Goal: Information Seeking & Learning: Learn about a topic

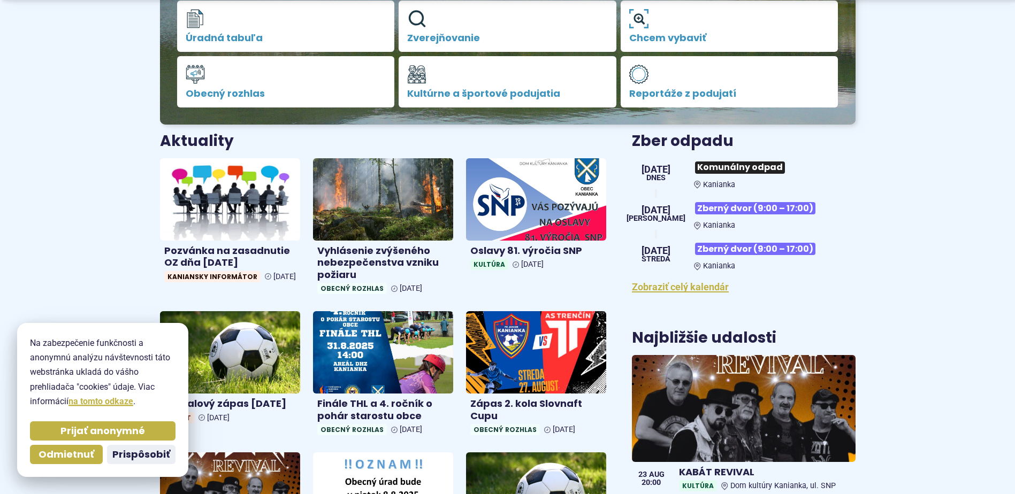
scroll to position [321, 0]
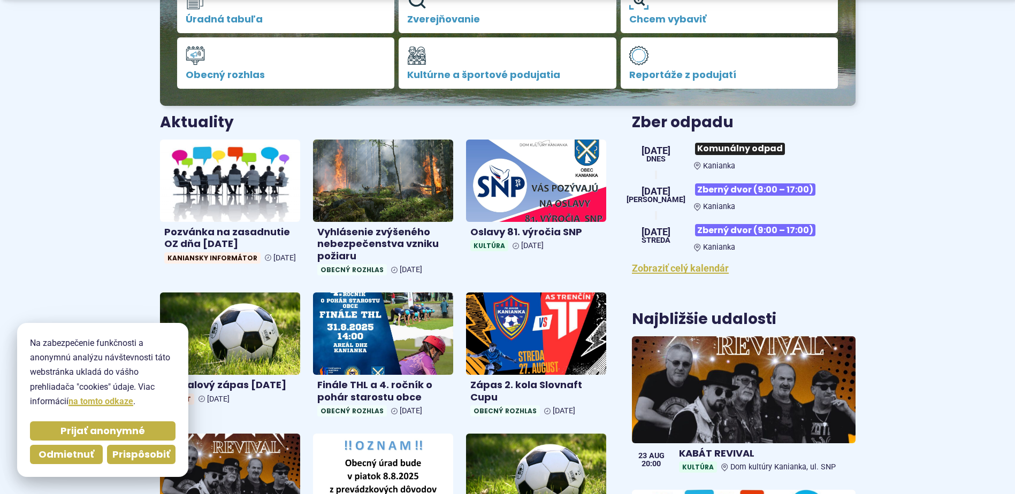
click at [124, 449] on span "Prispôsobiť" at bounding box center [141, 455] width 58 height 12
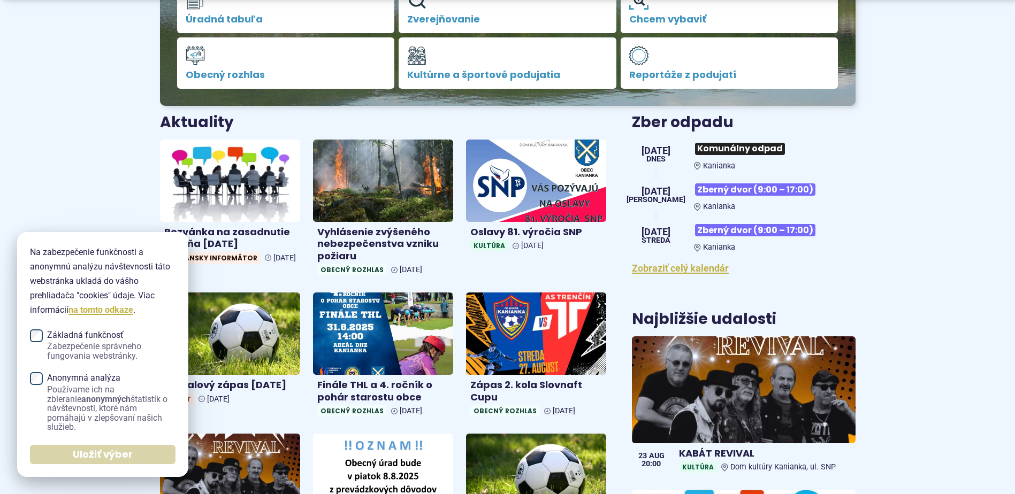
click at [101, 460] on span "Uložiť výber" at bounding box center [103, 455] width 60 height 12
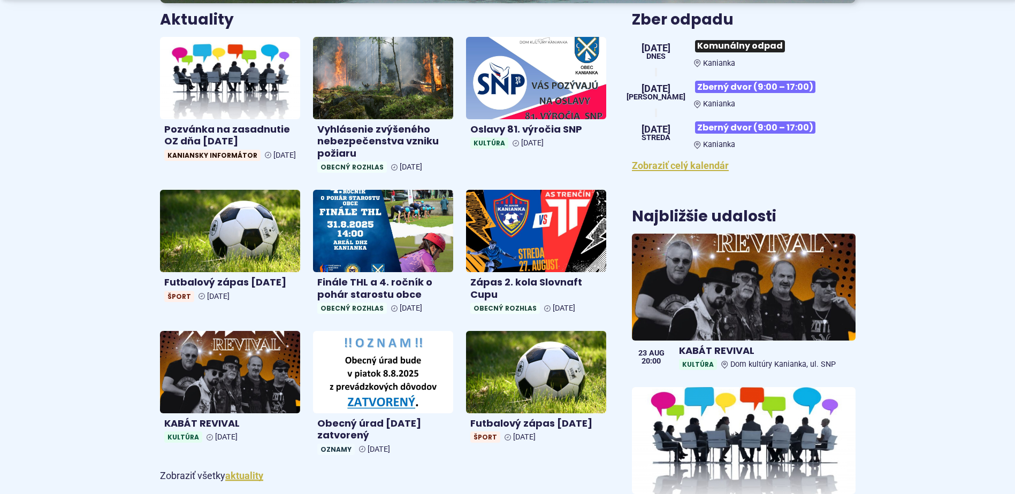
scroll to position [428, 0]
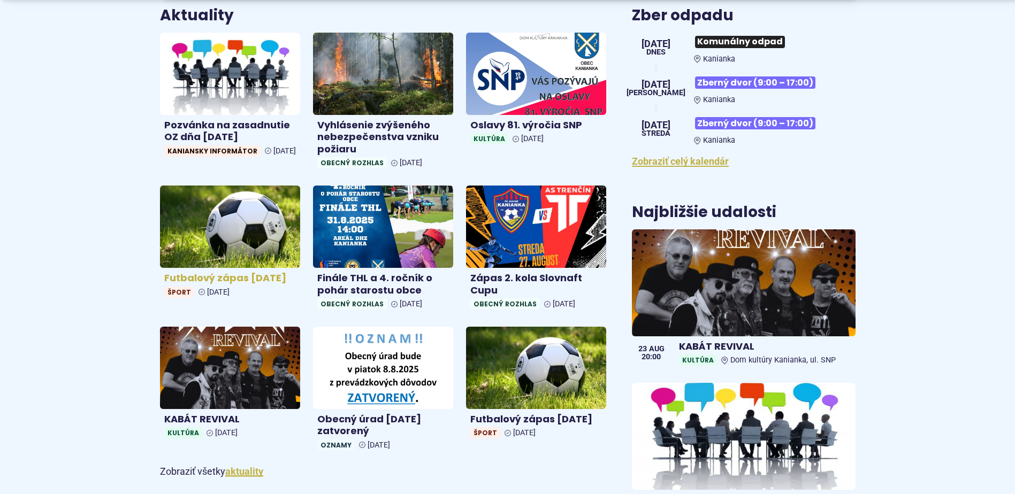
click at [224, 250] on img at bounding box center [230, 227] width 162 height 95
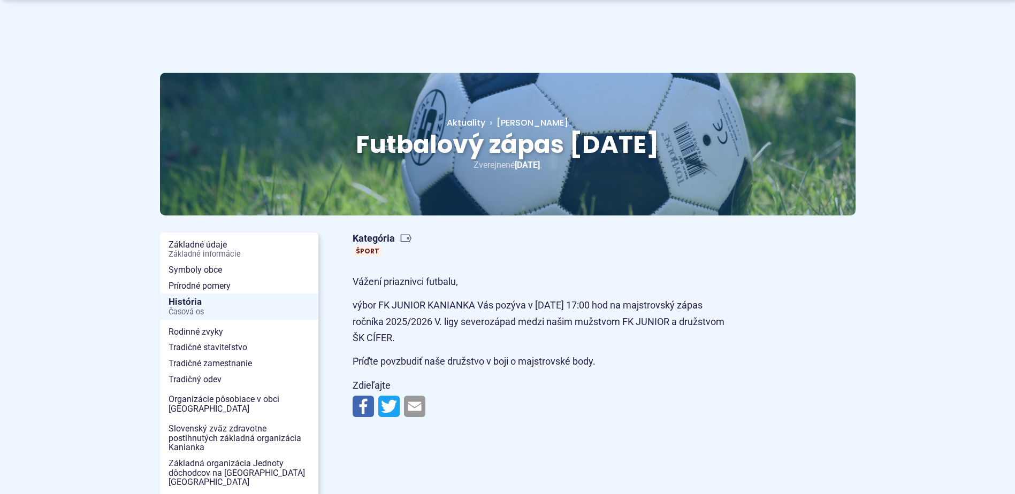
scroll to position [54, 0]
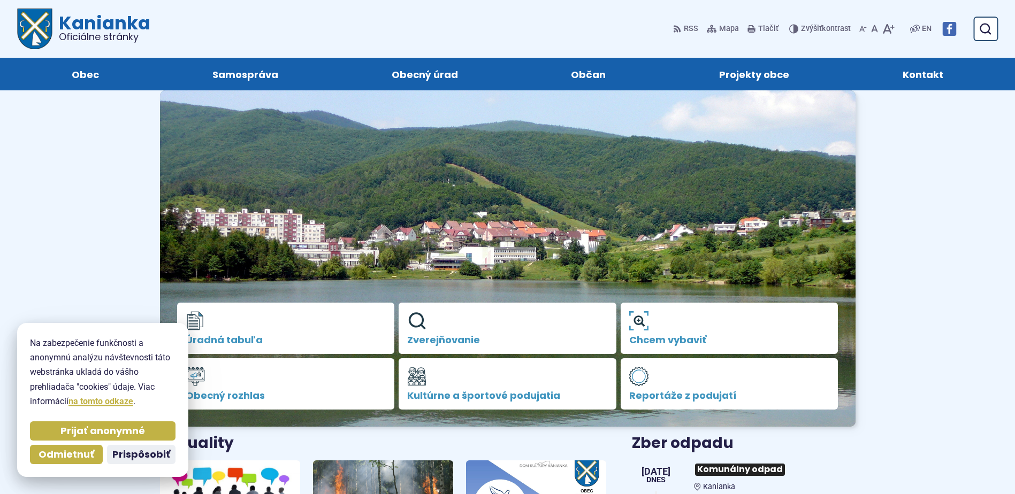
scroll to position [428, 0]
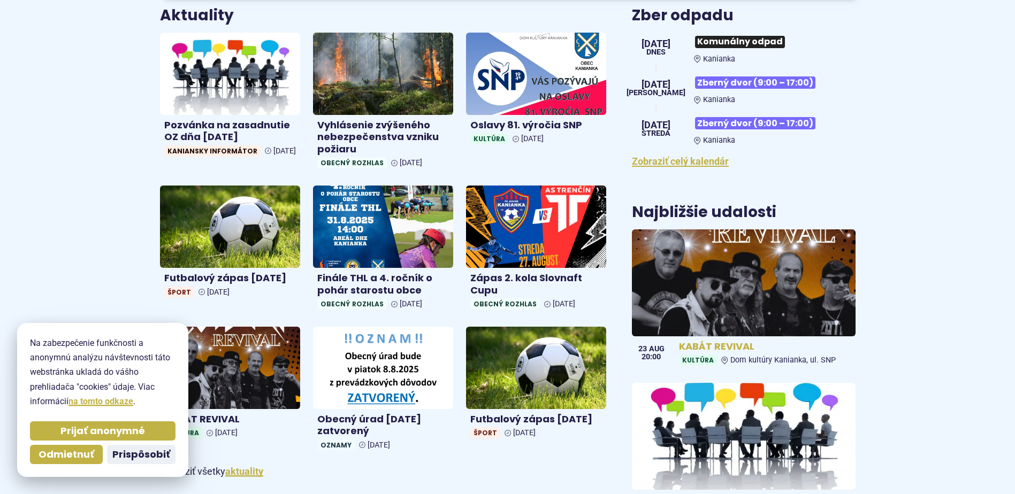
click at [704, 314] on img at bounding box center [743, 283] width 257 height 123
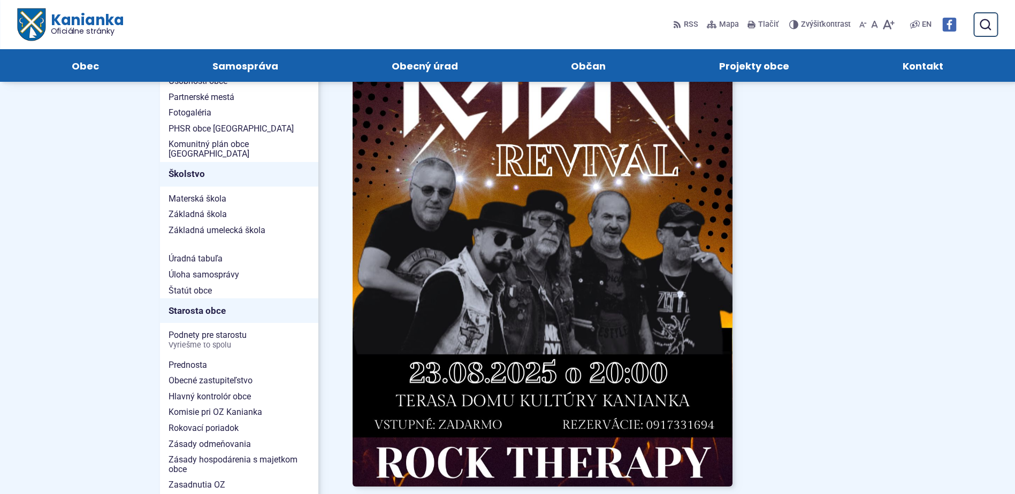
scroll to position [268, 0]
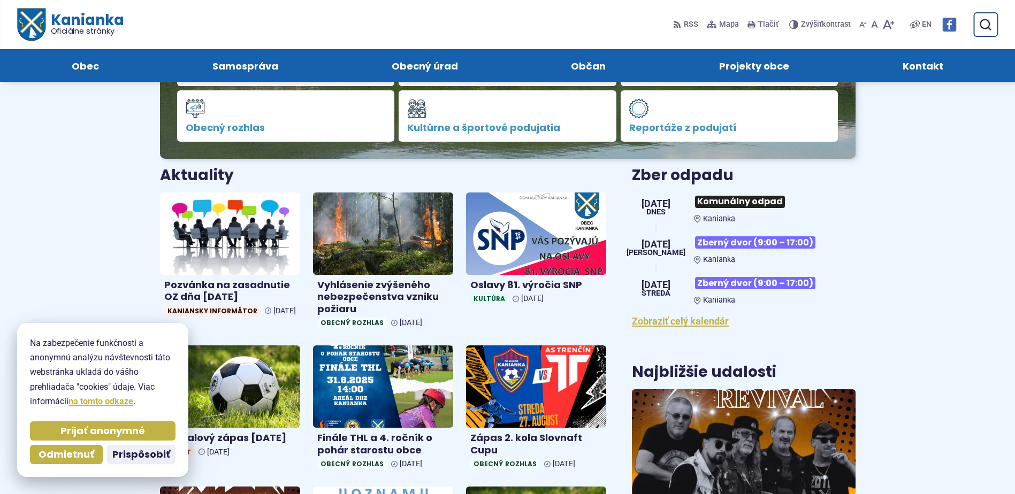
scroll to position [268, 0]
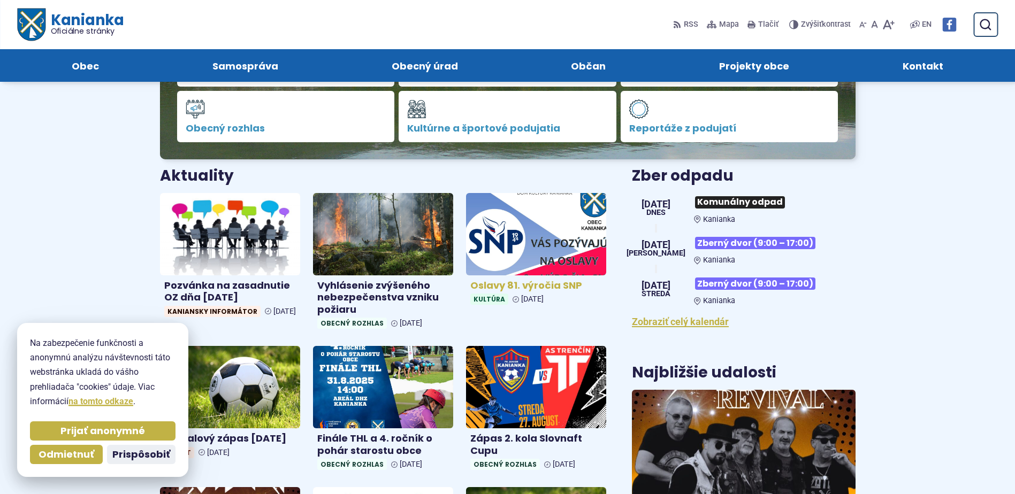
click at [518, 249] on img at bounding box center [536, 234] width 162 height 95
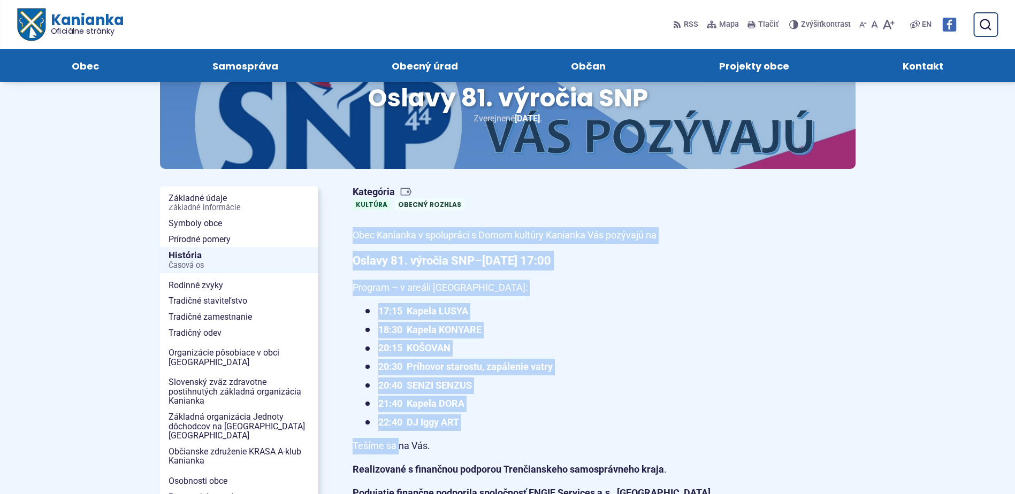
scroll to position [107, 0]
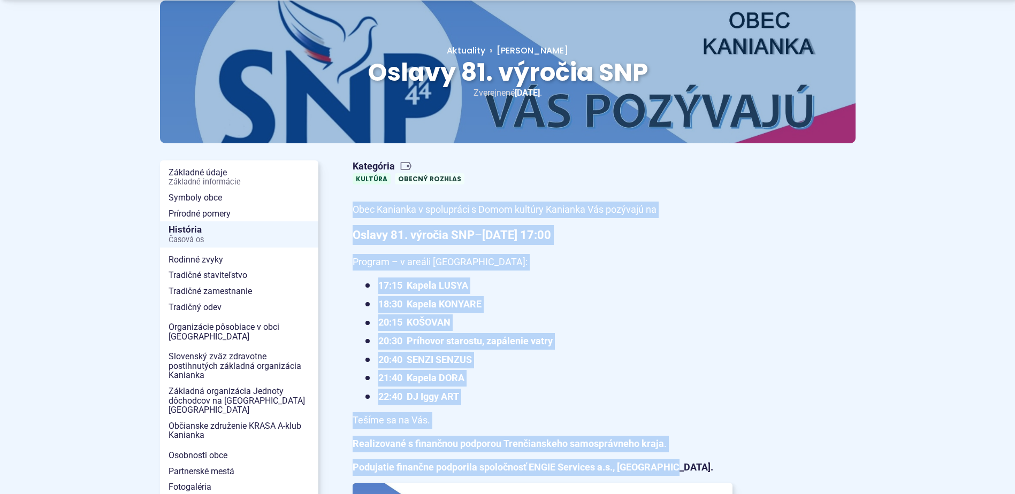
drag, startPoint x: 339, startPoint y: 256, endPoint x: 758, endPoint y: 462, distance: 467.4
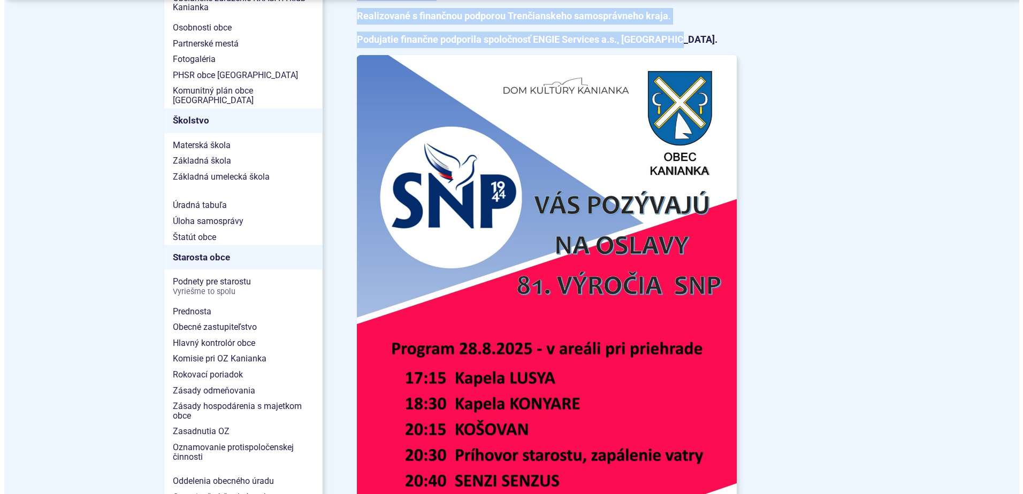
scroll to position [589, 0]
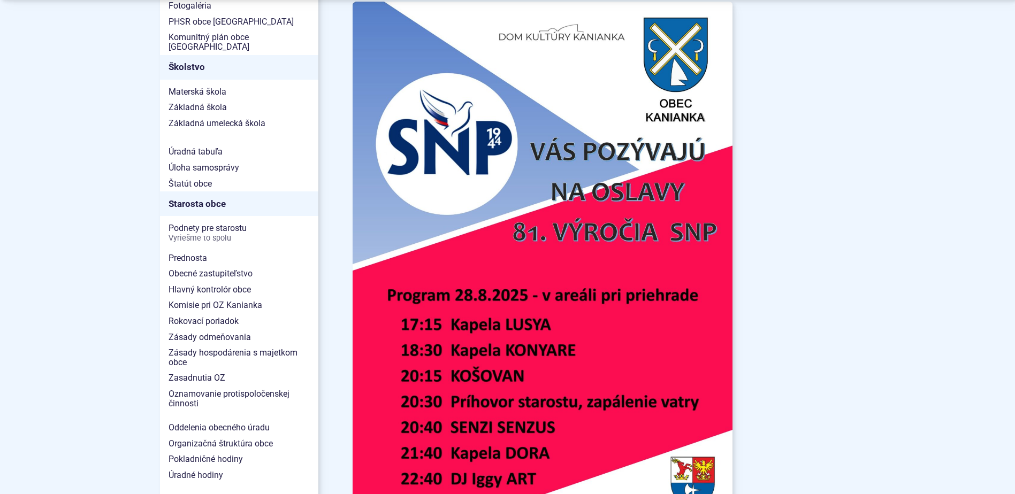
click at [828, 298] on article "Kategória Kultúra Obecný rozhlas Obec Kanianka v spolupráci s Domom kultúry Kan…" at bounding box center [603, 147] width 537 height 944
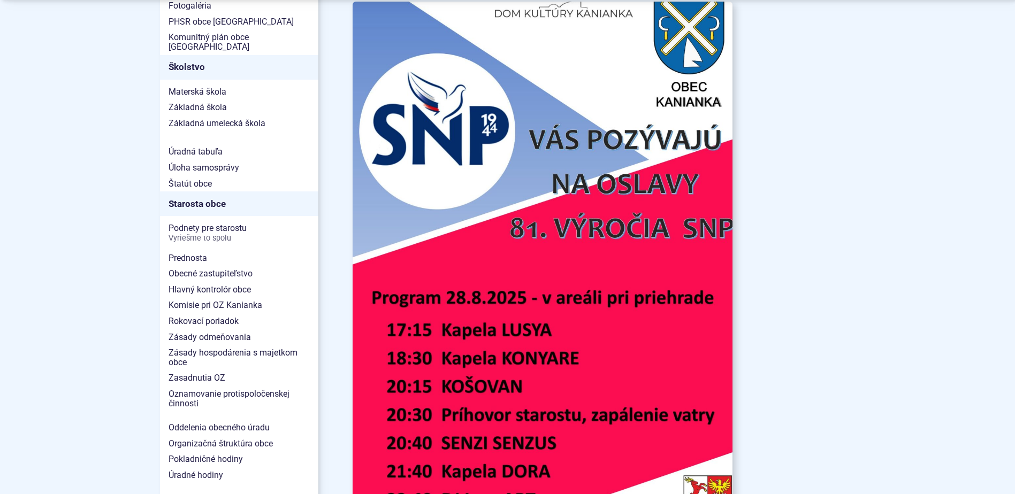
click at [577, 314] on img at bounding box center [542, 270] width 418 height 591
